Goal: Task Accomplishment & Management: Manage account settings

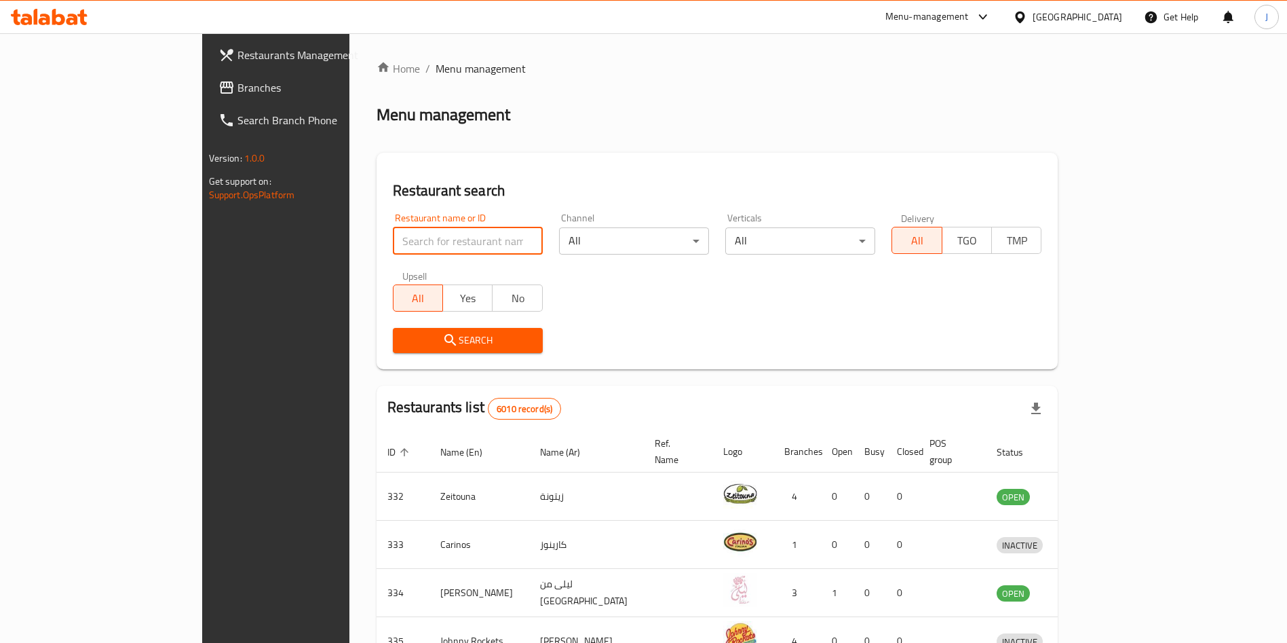
click at [393, 244] on input "search" at bounding box center [468, 240] width 150 height 27
type input "bu jamal"
click button "Search" at bounding box center [468, 340] width 150 height 25
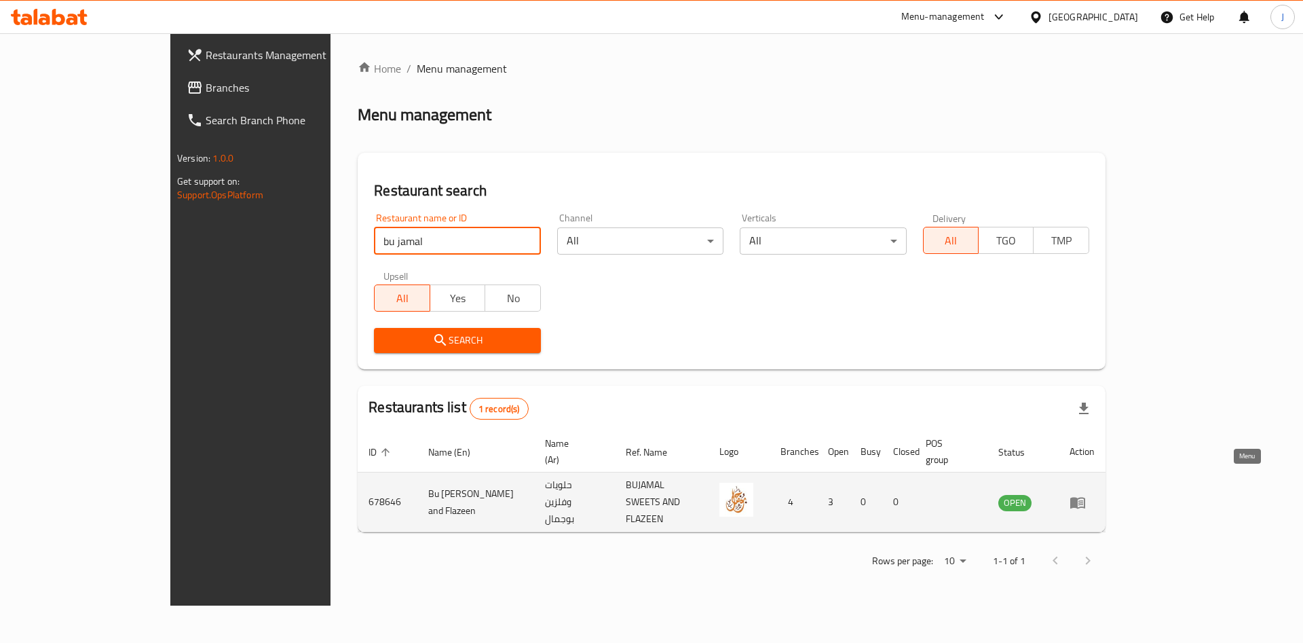
click at [1086, 494] on icon "enhanced table" at bounding box center [1077, 502] width 16 height 16
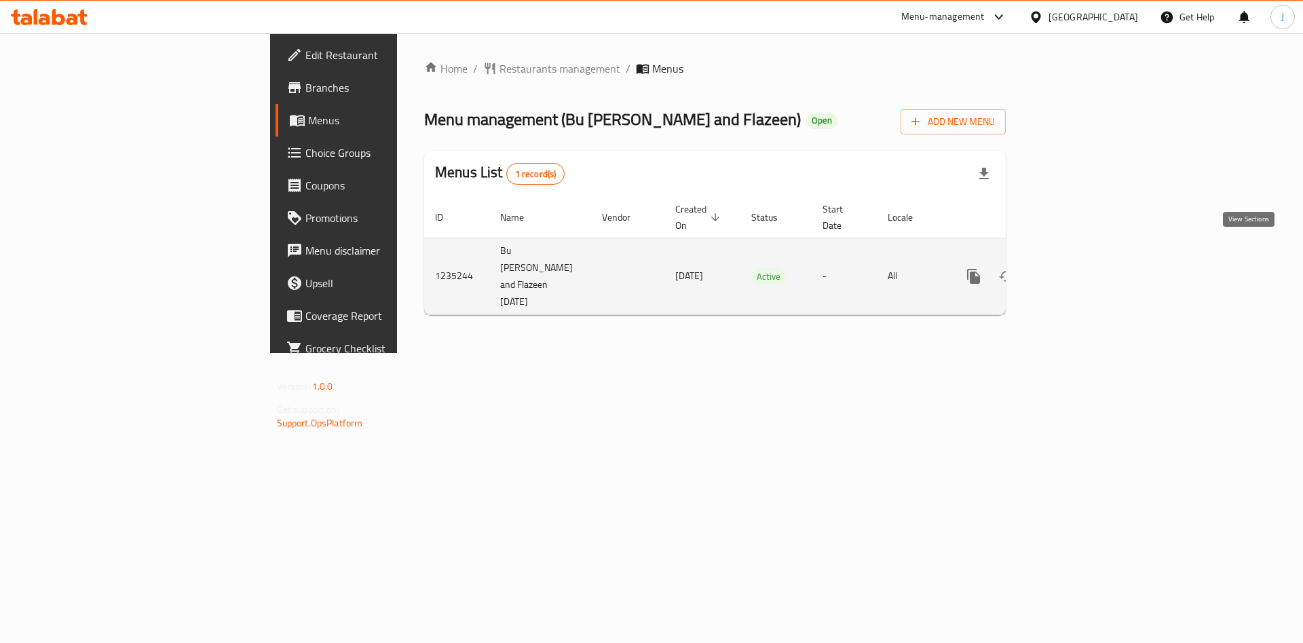
click at [1077, 270] on icon "enhanced table" at bounding box center [1071, 276] width 12 height 12
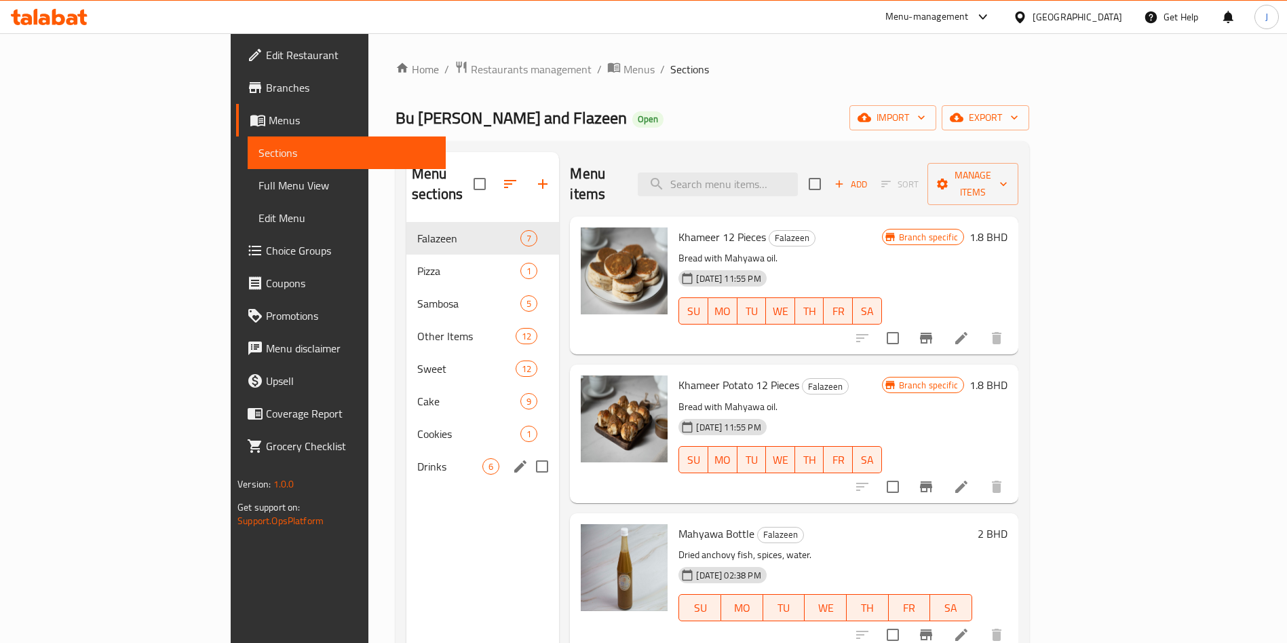
click at [406, 450] on div "Drinks 6" at bounding box center [482, 466] width 153 height 33
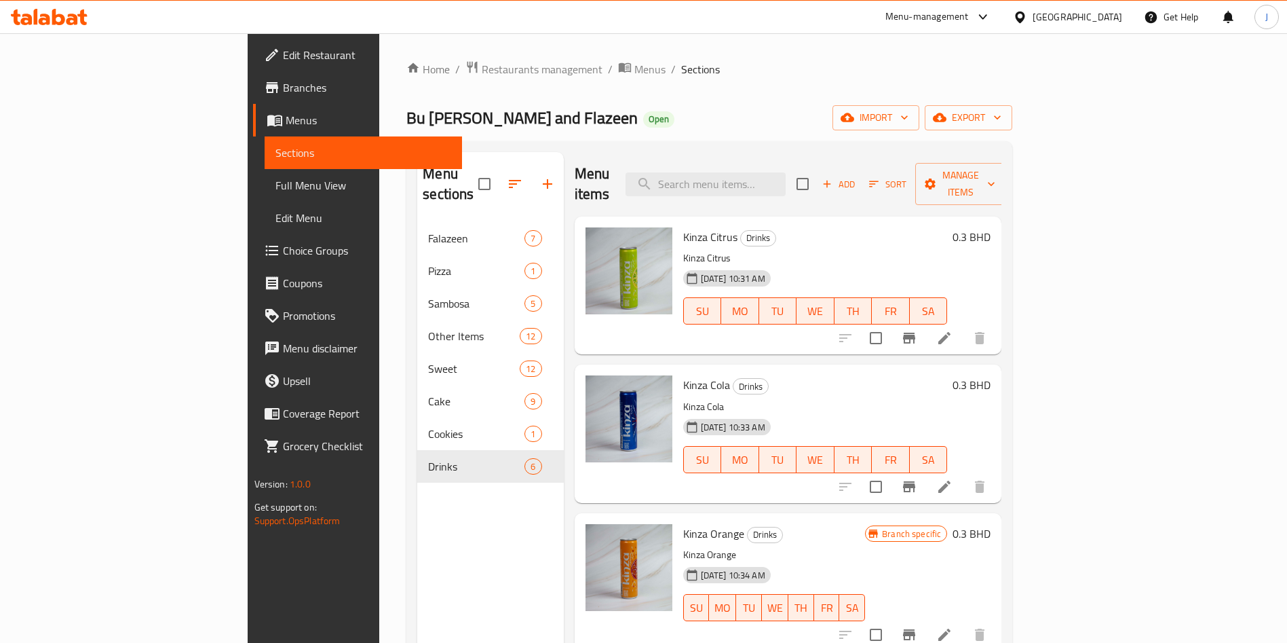
click at [917, 330] on icon "Branch-specific-item" at bounding box center [909, 338] width 16 height 16
click at [917, 478] on icon "Branch-specific-item" at bounding box center [909, 486] width 16 height 16
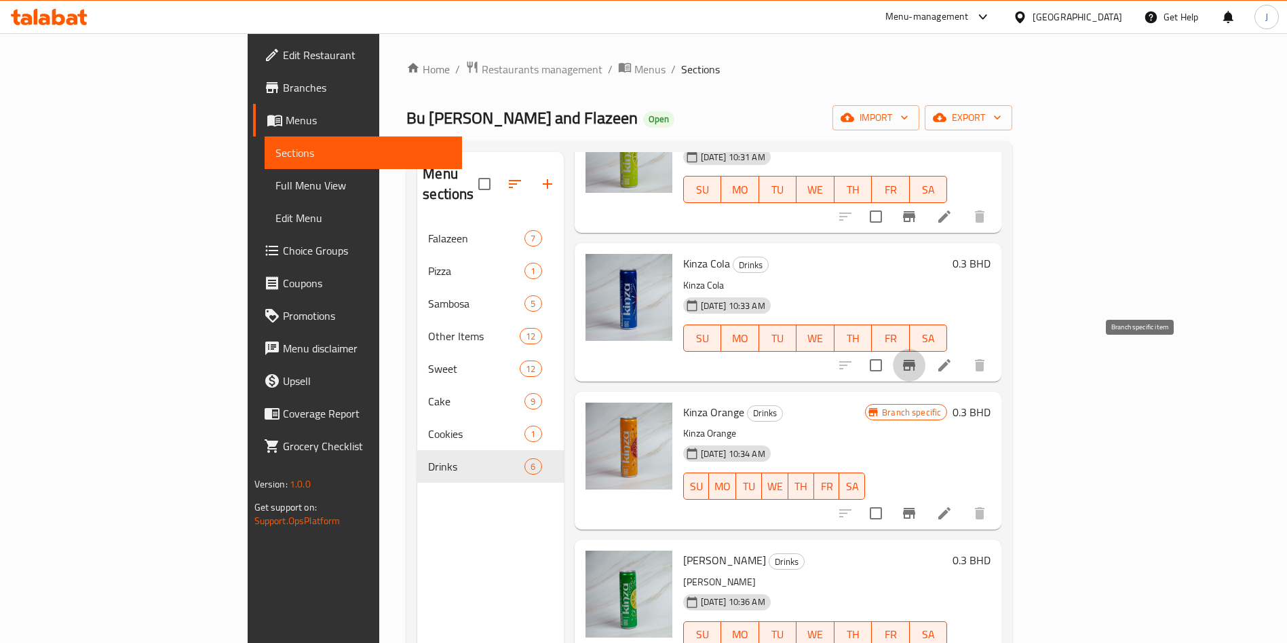
scroll to position [130, 0]
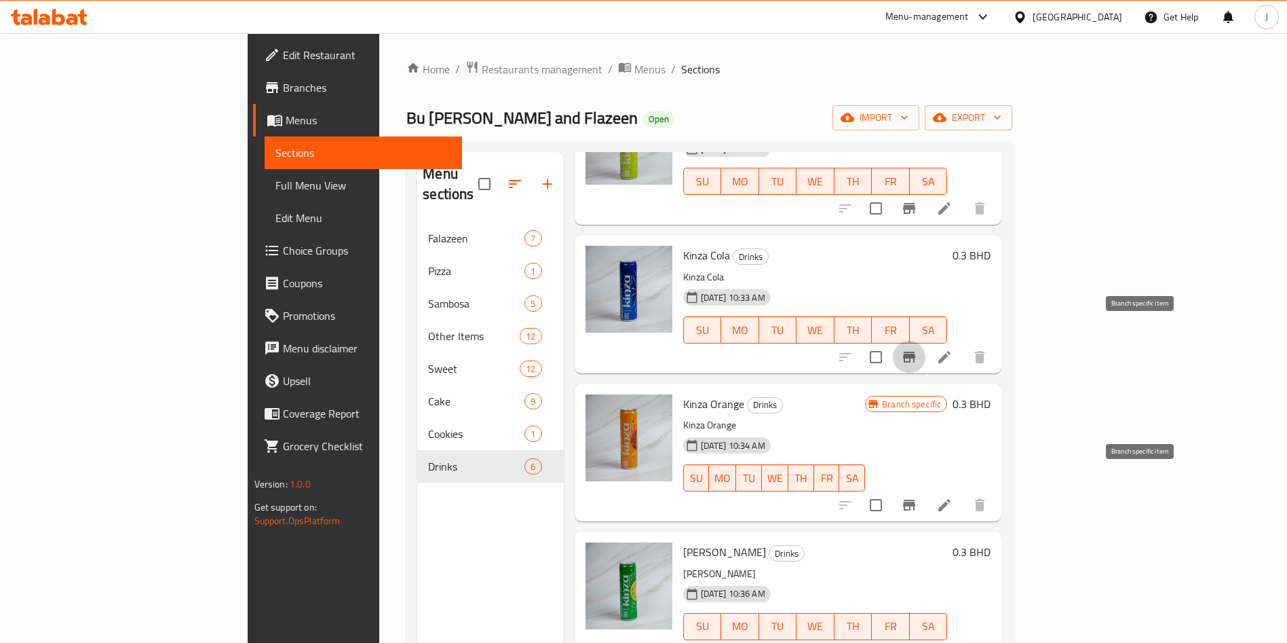
click at [915, 499] on icon "Branch-specific-item" at bounding box center [909, 504] width 12 height 11
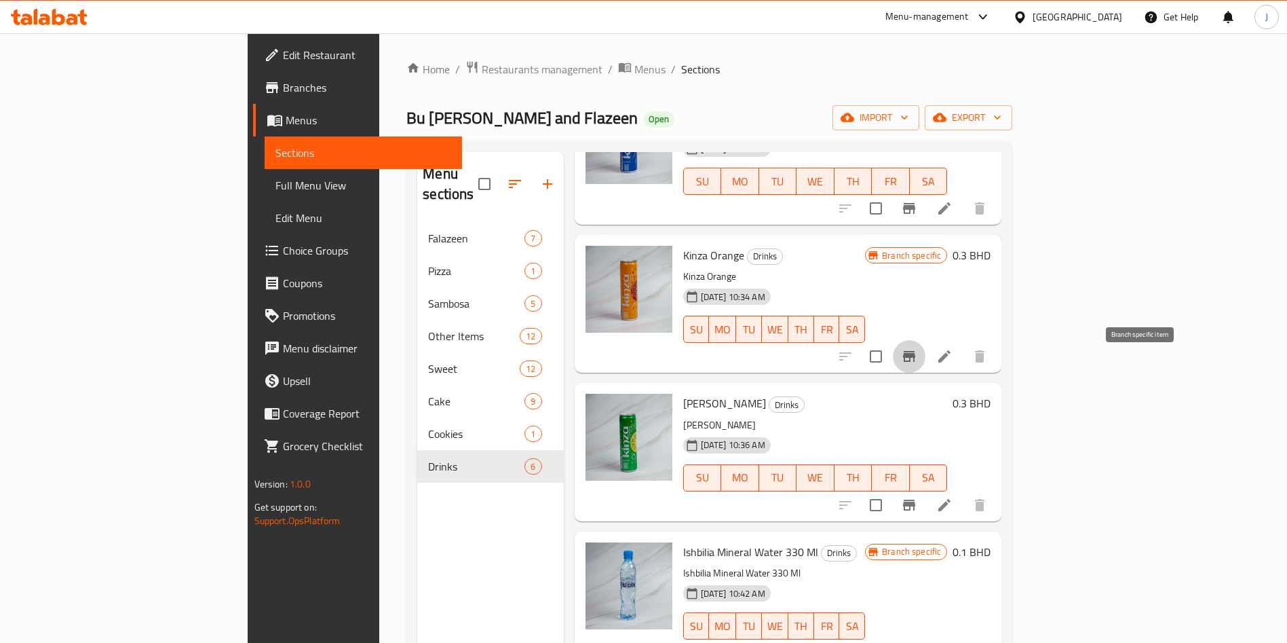
scroll to position [281, 0]
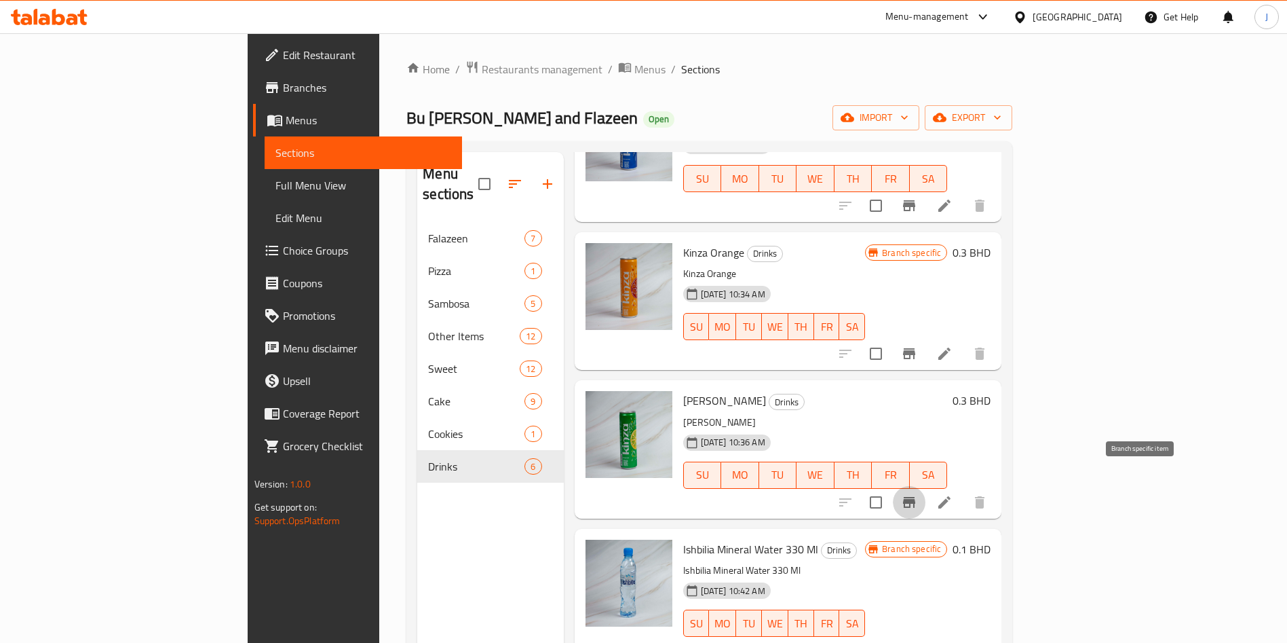
click at [917, 494] on icon "Branch-specific-item" at bounding box center [909, 502] width 16 height 16
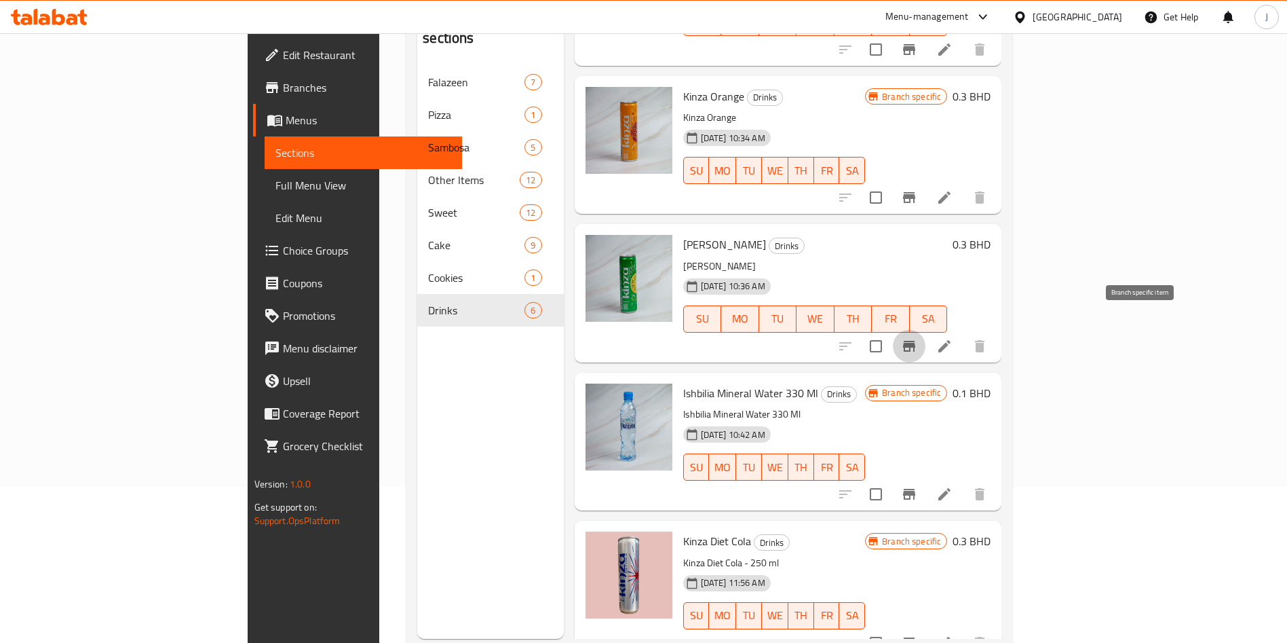
scroll to position [190, 0]
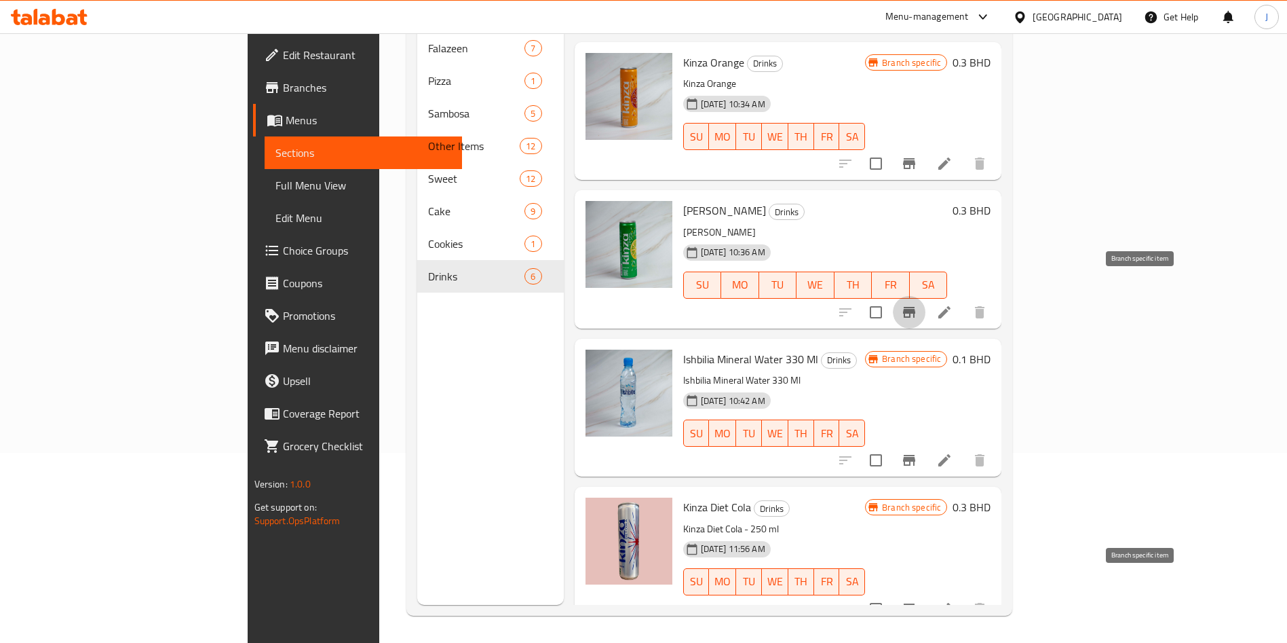
click at [915, 603] on icon "Branch-specific-item" at bounding box center [909, 608] width 12 height 11
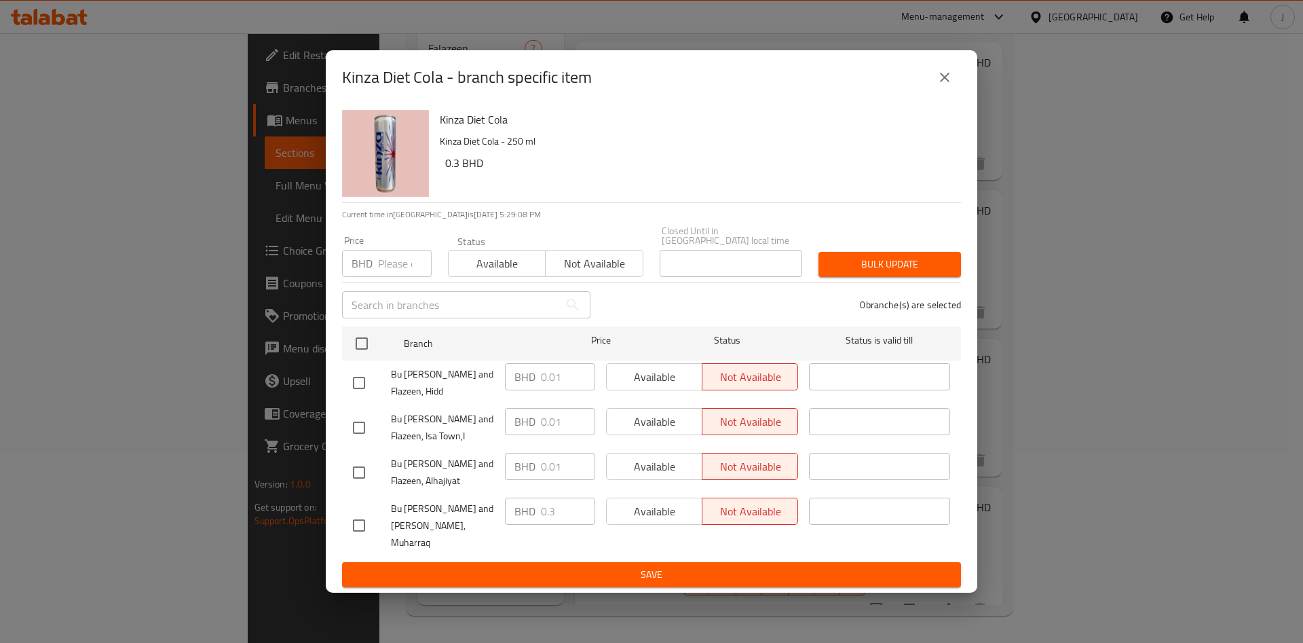
click at [410, 262] on input "number" at bounding box center [405, 263] width 54 height 27
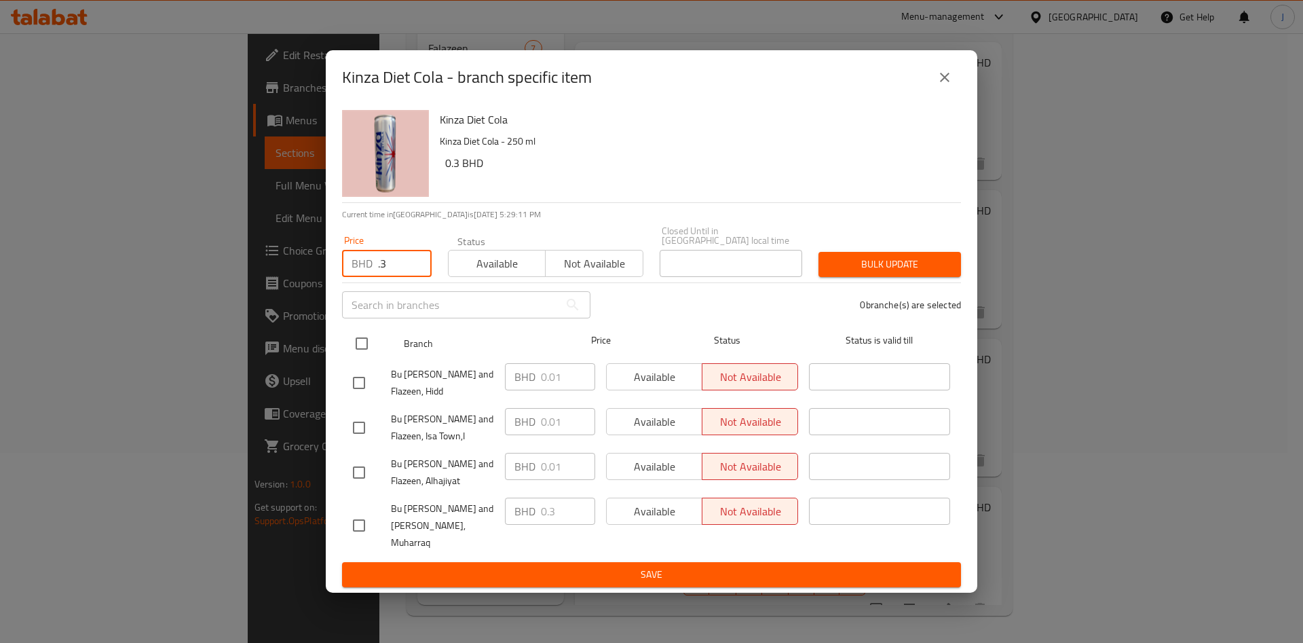
type input ".3"
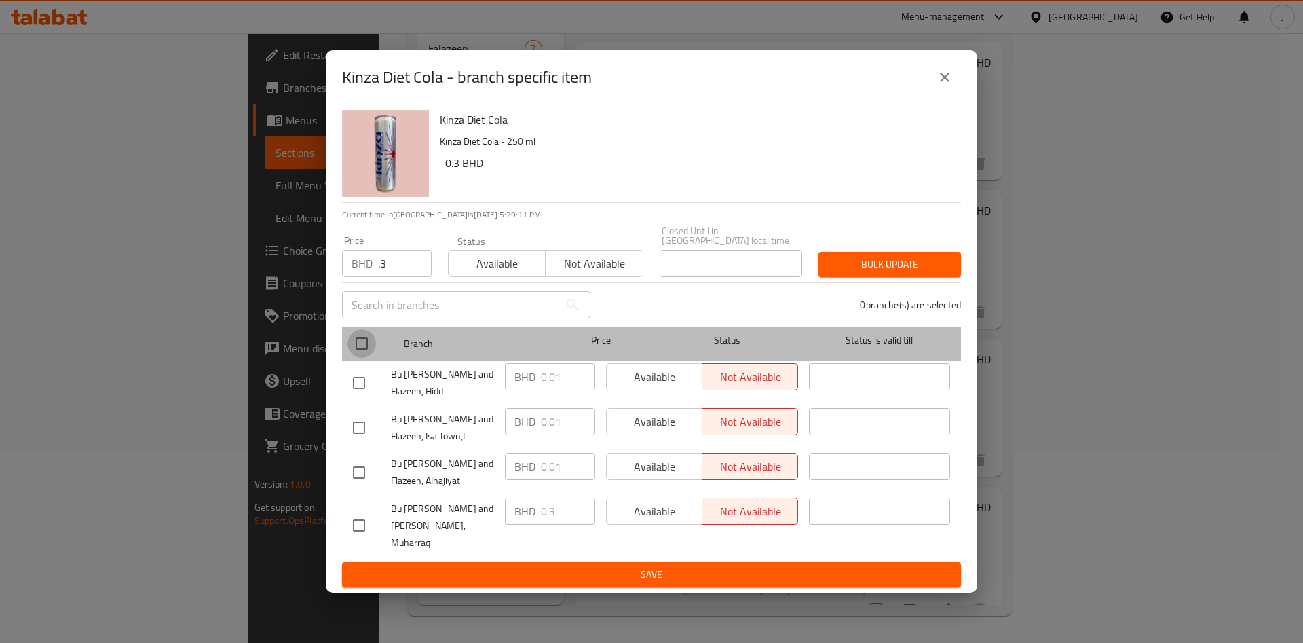
click at [363, 347] on input "checkbox" at bounding box center [361, 343] width 28 height 28
checkbox input "true"
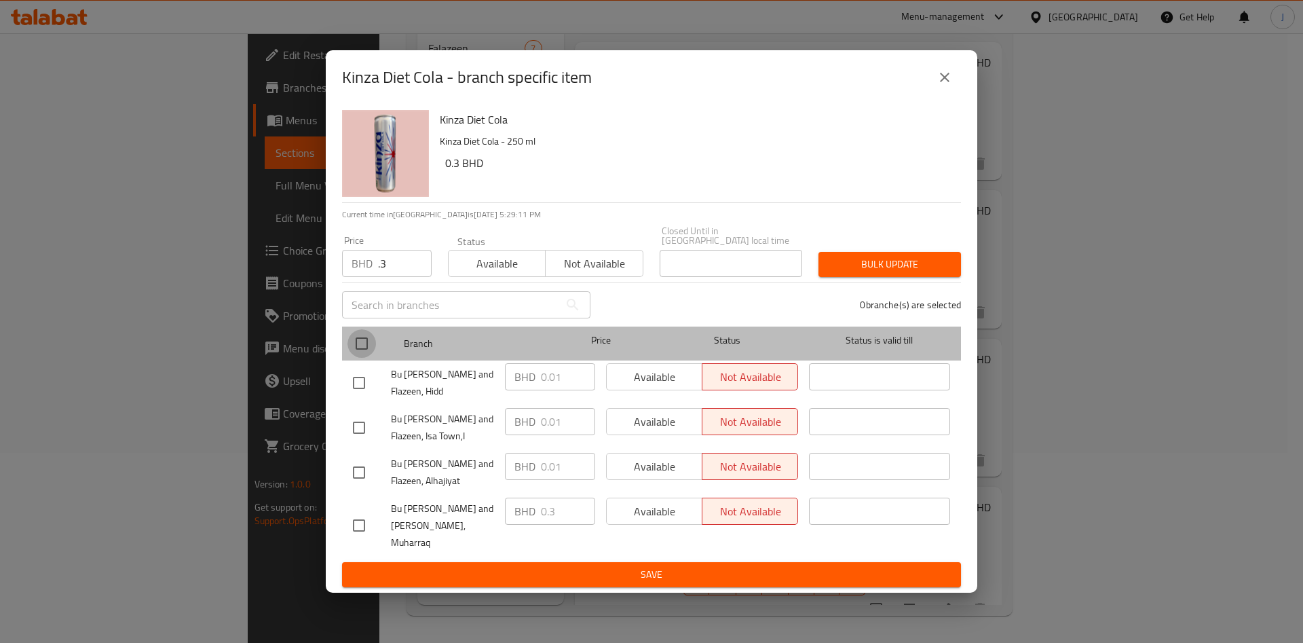
checkbox input "true"
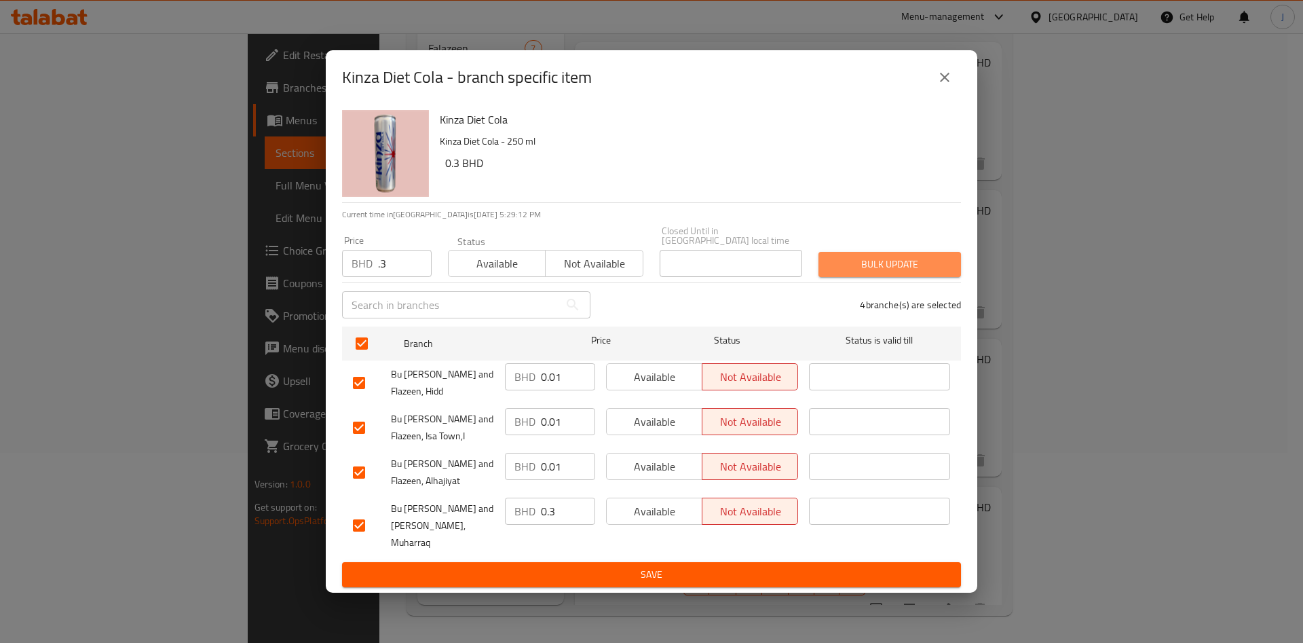
click at [893, 263] on span "Bulk update" at bounding box center [889, 264] width 121 height 17
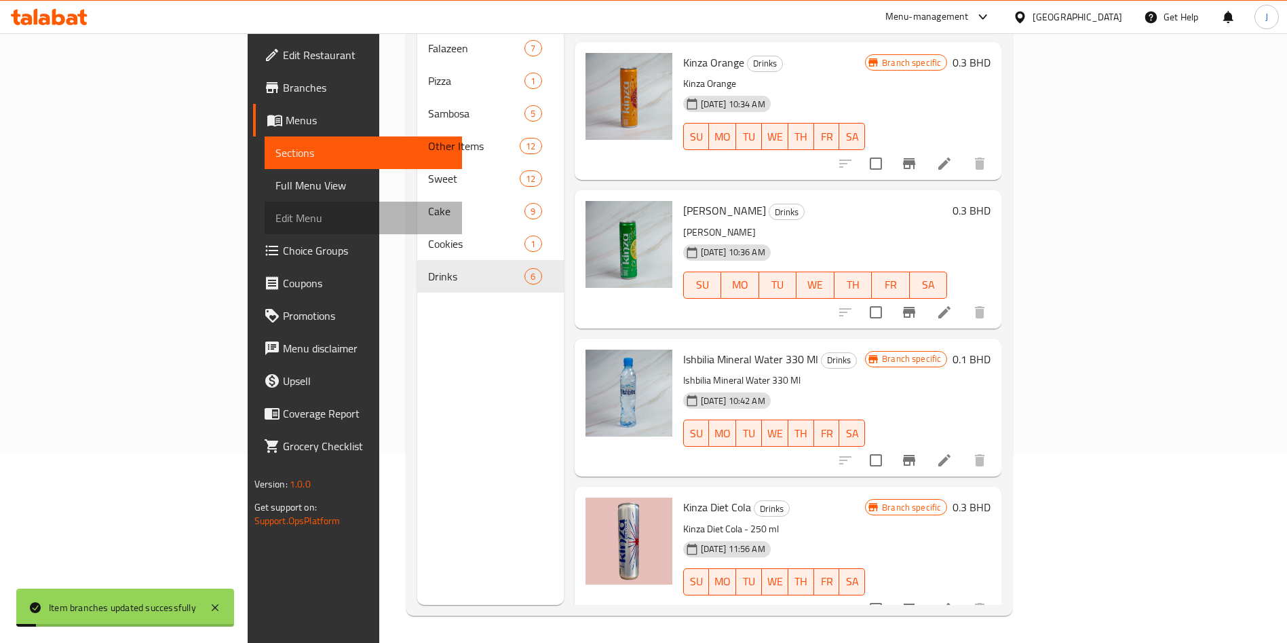
click at [275, 210] on span "Edit Menu" at bounding box center [363, 218] width 176 height 16
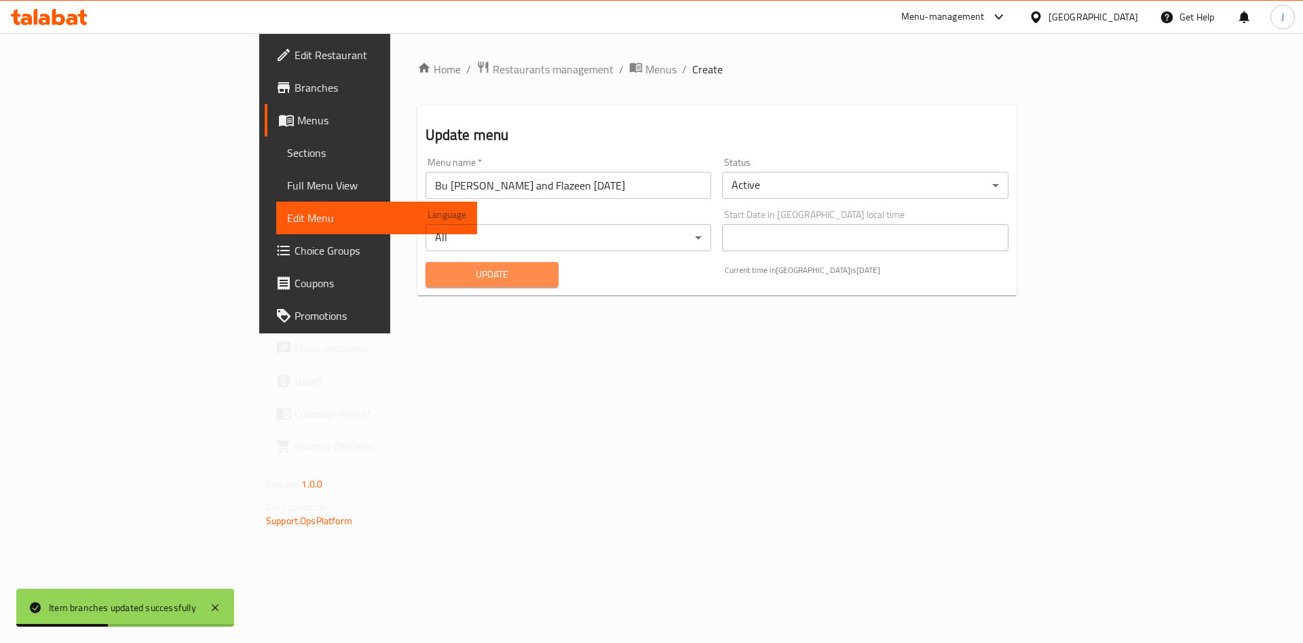
click at [436, 278] on span "Update" at bounding box center [492, 274] width 112 height 17
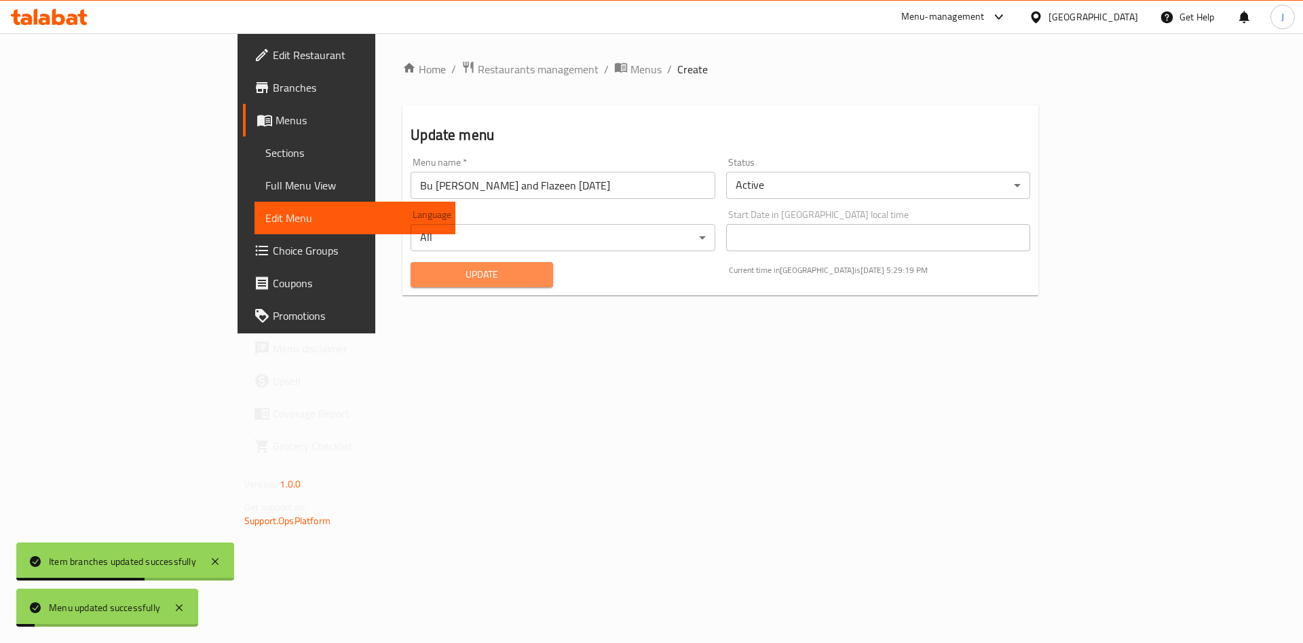
click at [421, 278] on span "Update" at bounding box center [481, 274] width 121 height 17
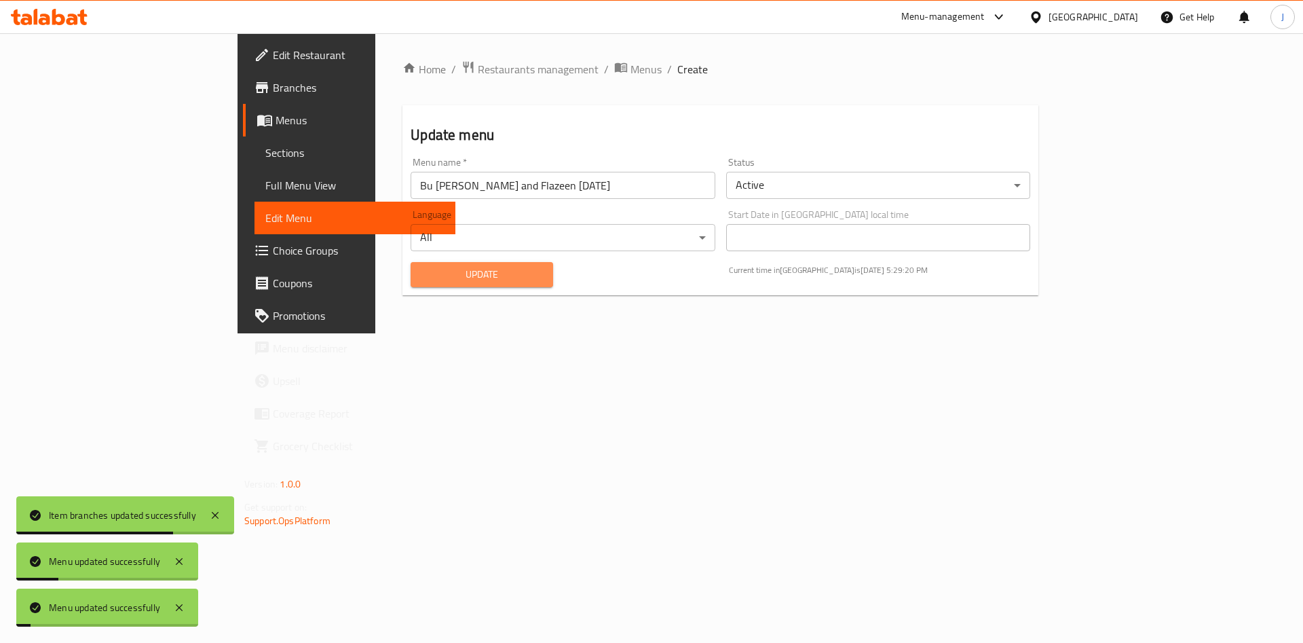
click at [421, 278] on span "Update" at bounding box center [481, 274] width 121 height 17
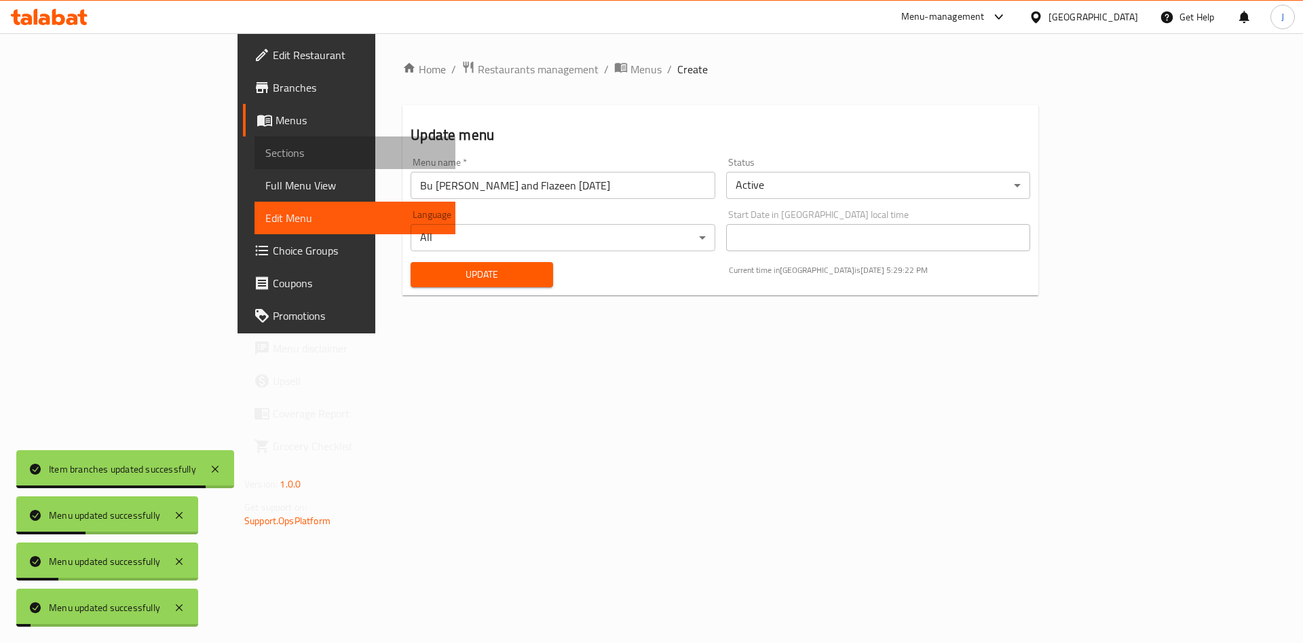
click at [265, 151] on span "Sections" at bounding box center [354, 153] width 179 height 16
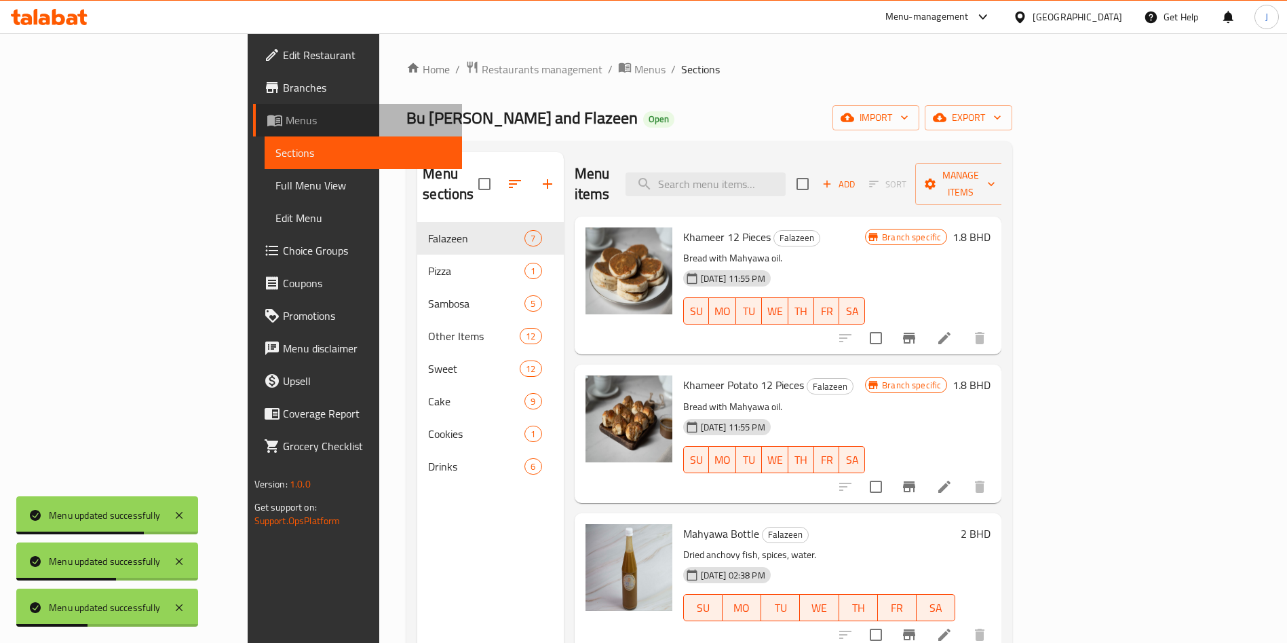
click at [286, 123] on span "Menus" at bounding box center [369, 120] width 166 height 16
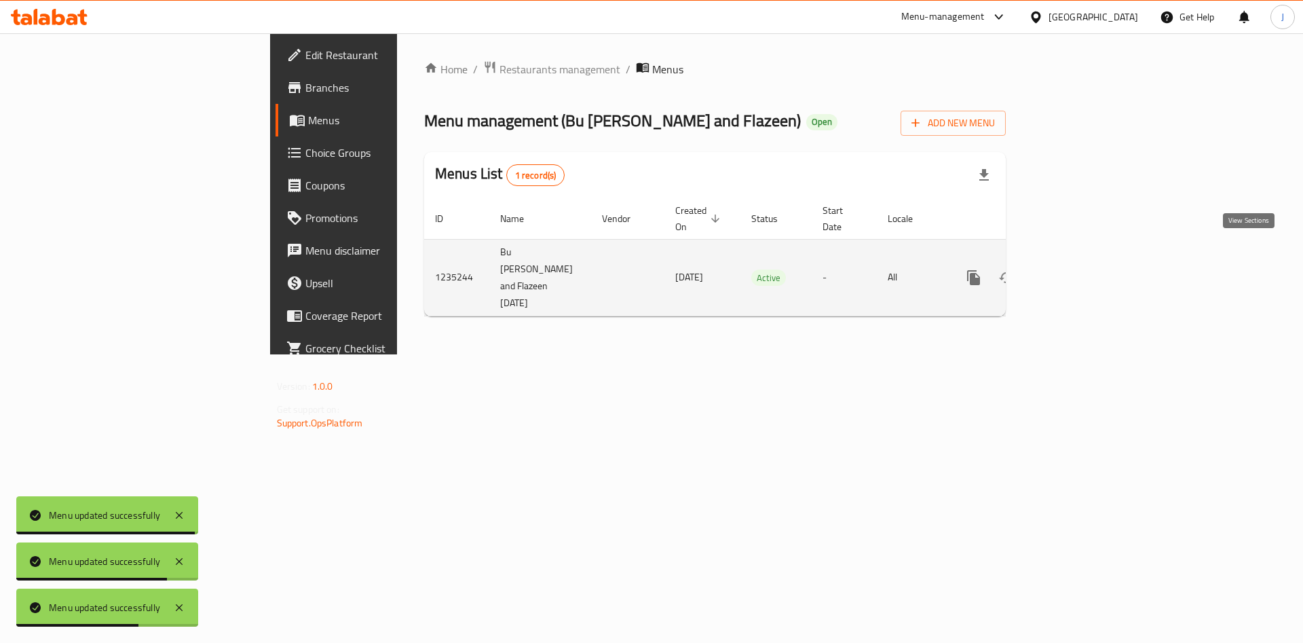
click at [1080, 269] on icon "enhanced table" at bounding box center [1071, 277] width 16 height 16
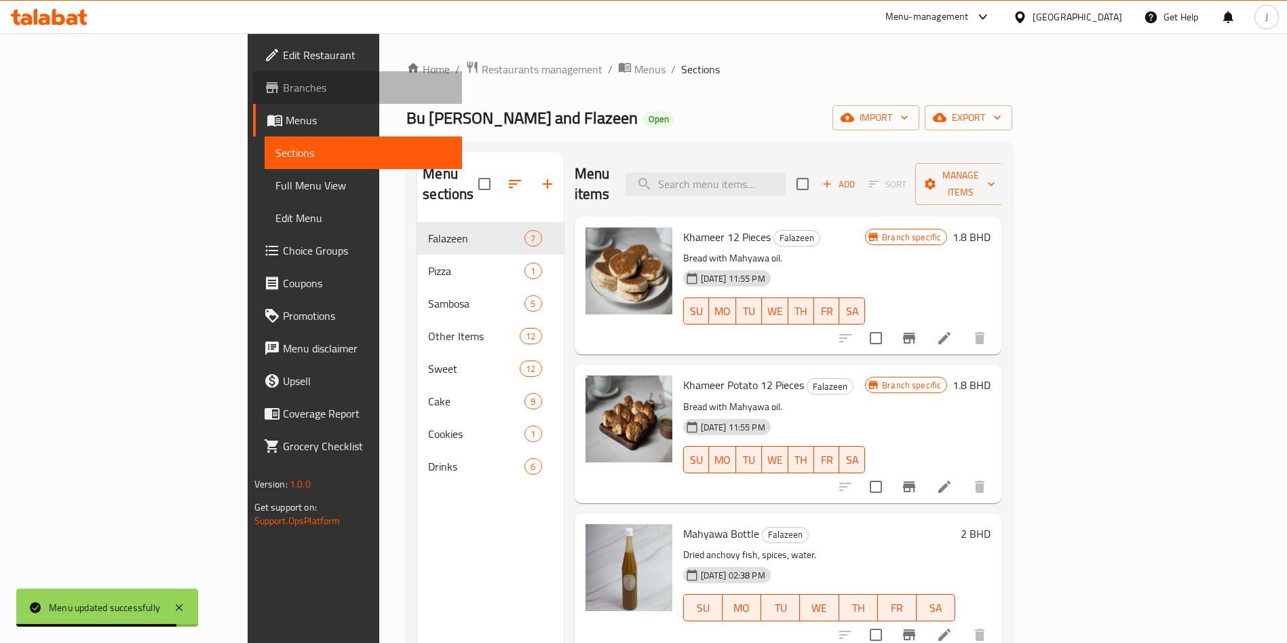
click at [283, 87] on span "Branches" at bounding box center [367, 87] width 169 height 16
